Goal: Task Accomplishment & Management: Manage account settings

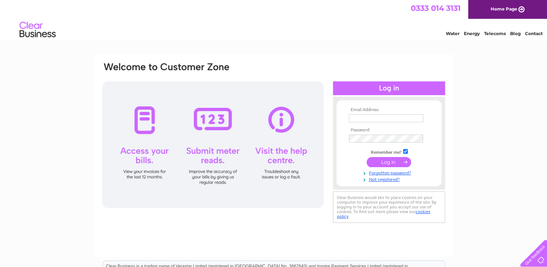
type input "zeebee9918k@gmail.com"
click at [403, 160] on input "submit" at bounding box center [389, 162] width 44 height 10
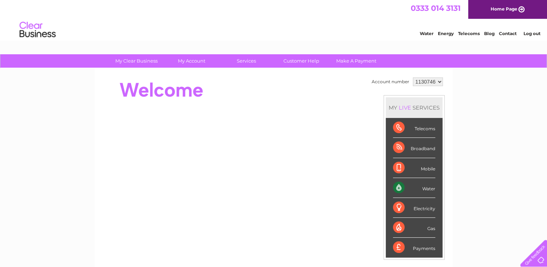
click at [437, 81] on select "1130746" at bounding box center [428, 81] width 30 height 9
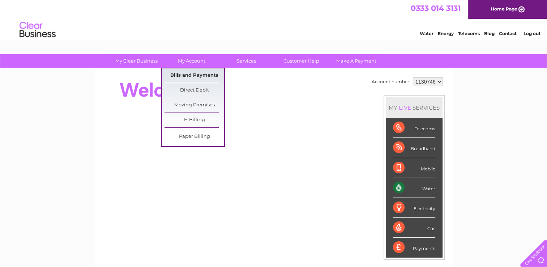
click at [197, 74] on link "Bills and Payments" at bounding box center [194, 75] width 60 height 14
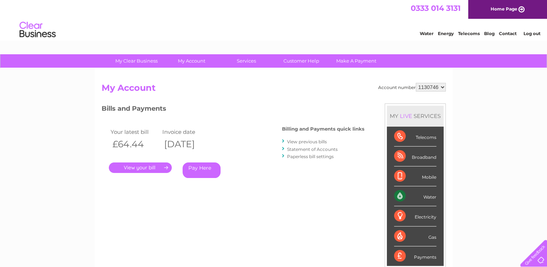
click at [309, 140] on link "View previous bills" at bounding box center [307, 141] width 40 height 5
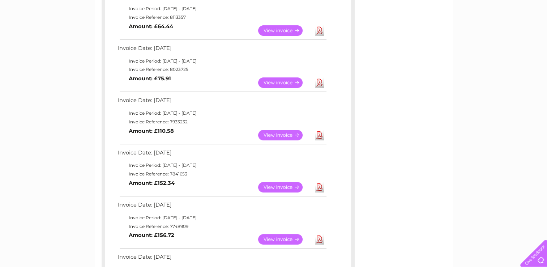
scroll to position [108, 0]
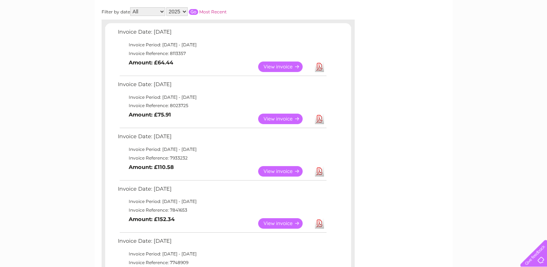
click at [285, 115] on link "View" at bounding box center [284, 119] width 53 height 10
click at [277, 64] on link "View" at bounding box center [284, 66] width 53 height 10
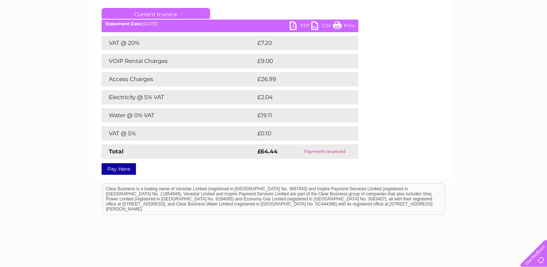
scroll to position [64, 0]
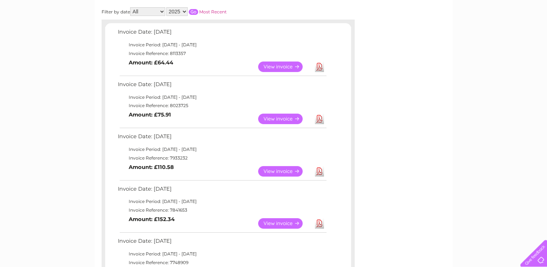
click at [277, 63] on link "View" at bounding box center [284, 66] width 53 height 10
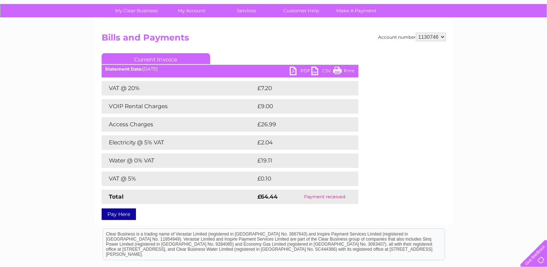
scroll to position [28, 0]
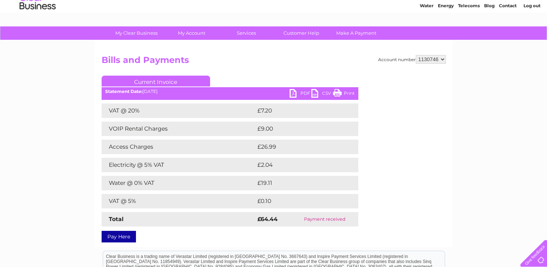
click at [510, 4] on link "Contact" at bounding box center [508, 5] width 18 height 5
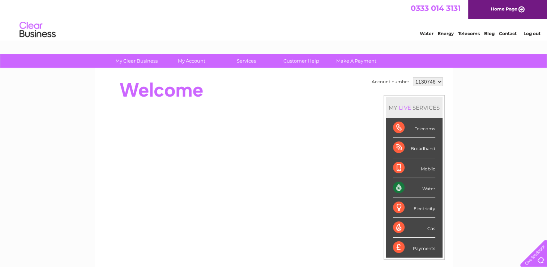
click at [421, 207] on div "Electricity" at bounding box center [414, 208] width 42 height 20
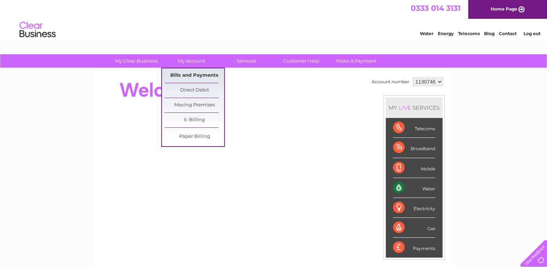
click at [194, 72] on link "Bills and Payments" at bounding box center [194, 75] width 60 height 14
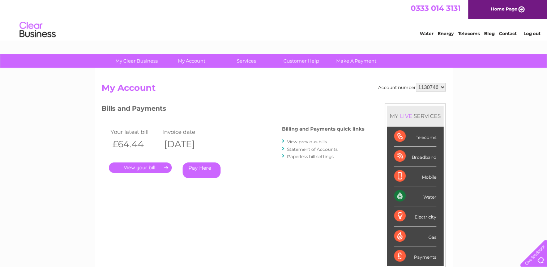
click at [304, 147] on link "Statement of Accounts" at bounding box center [312, 148] width 51 height 5
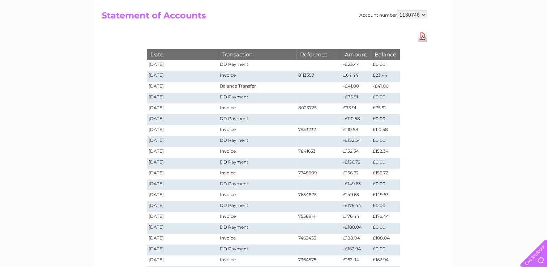
scroll to position [108, 0]
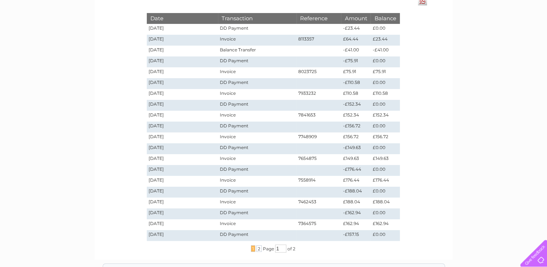
click at [282, 247] on input "1" at bounding box center [280, 248] width 11 height 8
click at [256, 249] on span "2" at bounding box center [258, 248] width 5 height 7
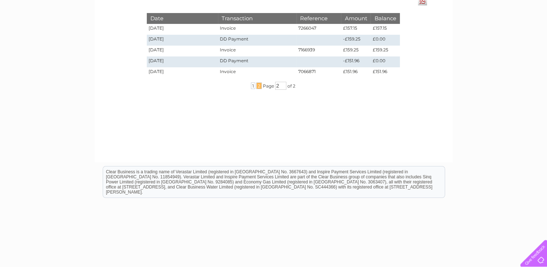
click at [257, 83] on span "2" at bounding box center [258, 85] width 5 height 7
click at [254, 84] on div "... 1 2 ..." at bounding box center [257, 85] width 12 height 7
click at [282, 86] on input "2" at bounding box center [280, 86] width 11 height 8
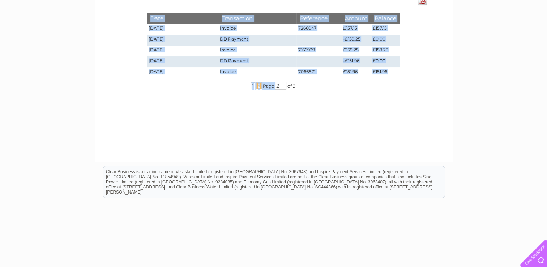
click at [277, 89] on div "Account number 1130746 Statement of Accounts Download Pdf Date Transaction Refe…" at bounding box center [274, 61] width 358 height 202
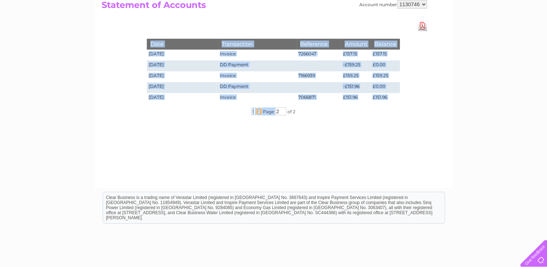
scroll to position [0, 0]
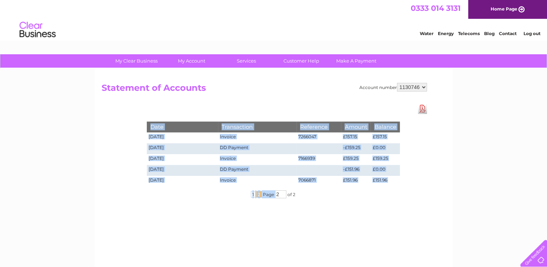
click at [265, 196] on span "Page" at bounding box center [268, 194] width 11 height 5
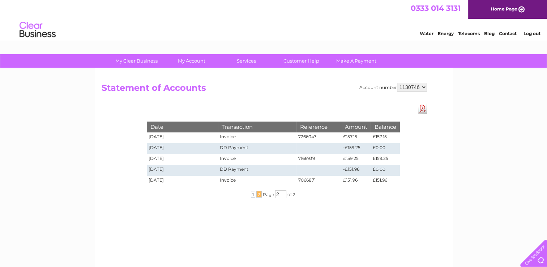
click at [259, 196] on span "2" at bounding box center [258, 194] width 5 height 7
click at [258, 197] on div "... 1 2 ... Page 2 of 2" at bounding box center [273, 194] width 289 height 8
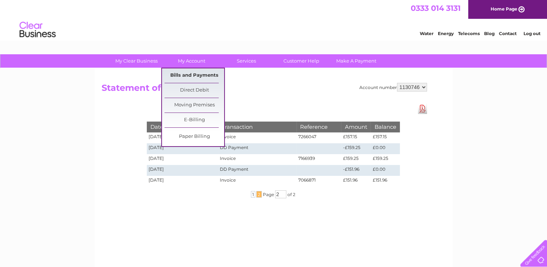
click at [197, 74] on link "Bills and Payments" at bounding box center [194, 75] width 60 height 14
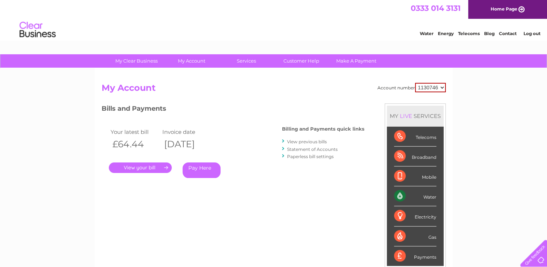
click at [307, 141] on link "View previous bills" at bounding box center [307, 141] width 40 height 5
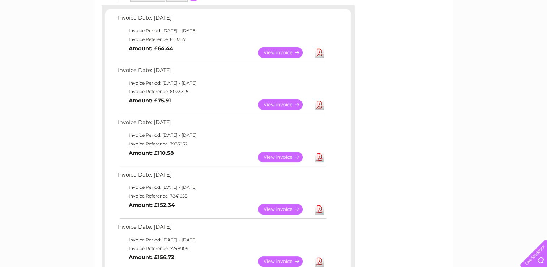
scroll to position [108, 0]
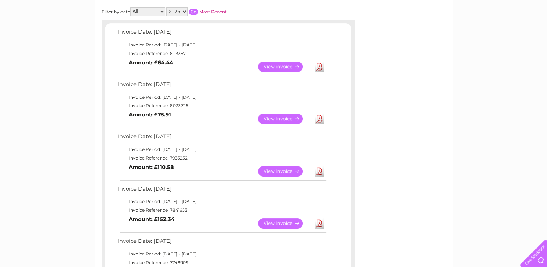
click at [279, 171] on link "View" at bounding box center [284, 171] width 53 height 10
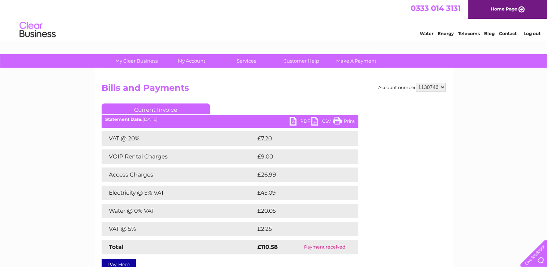
scroll to position [36, 0]
